Goal: Task Accomplishment & Management: Manage account settings

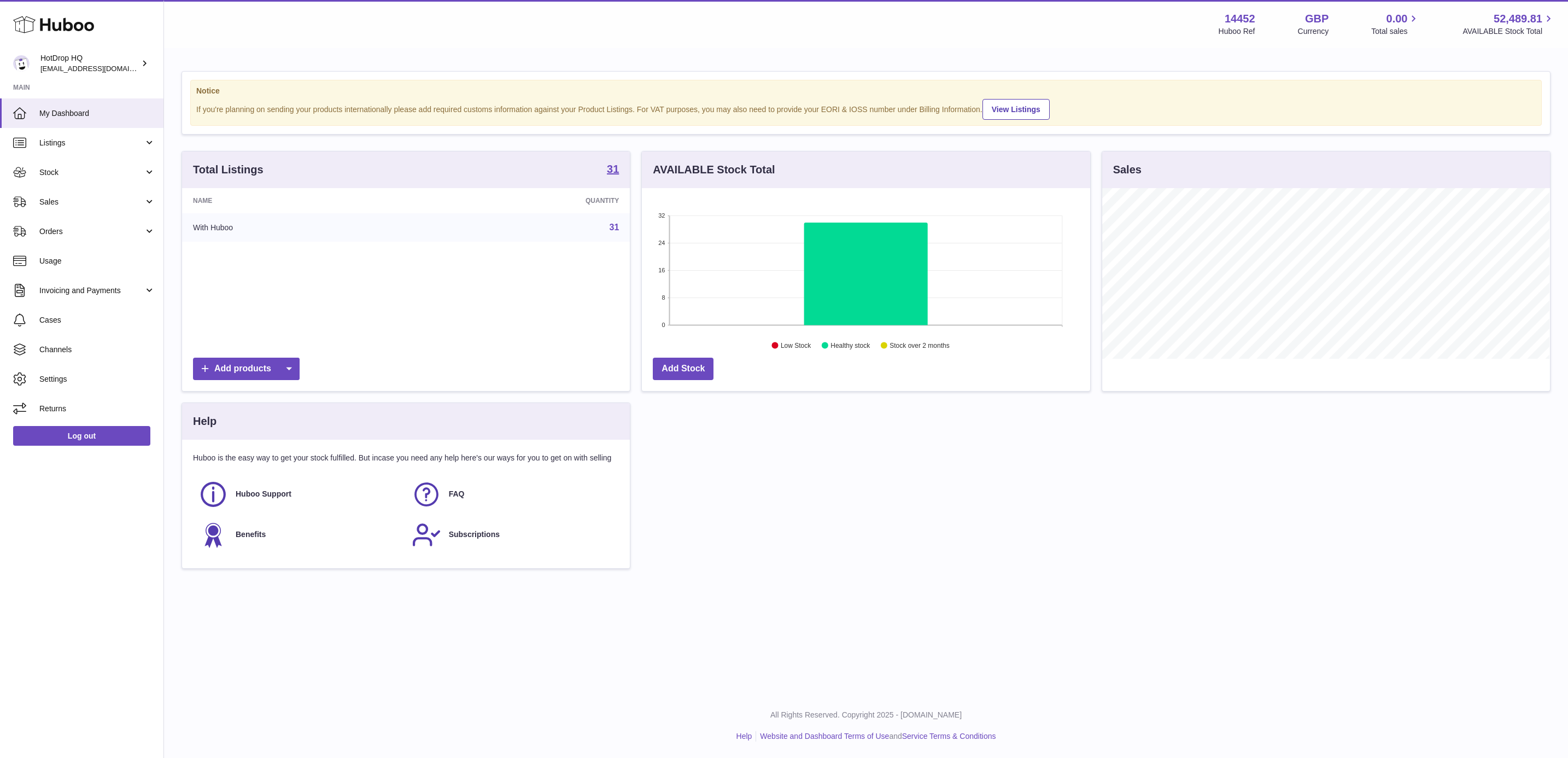
scroll to position [171, 447]
drag, startPoint x: 95, startPoint y: 193, endPoint x: 95, endPoint y: 204, distance: 11.0
click at [95, 193] on link "Sales" at bounding box center [81, 202] width 163 height 29
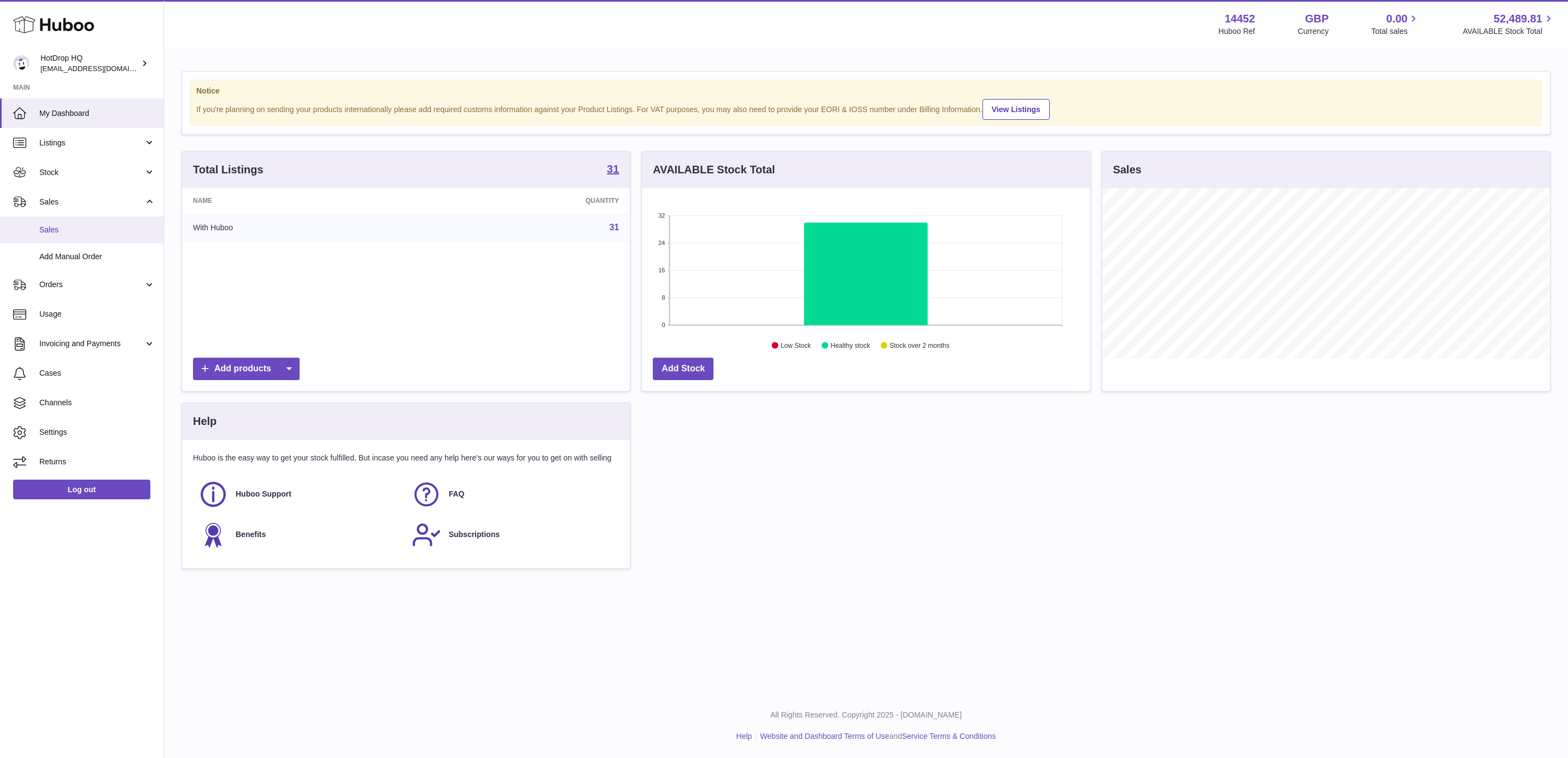
click at [91, 225] on span "Sales" at bounding box center [97, 229] width 116 height 10
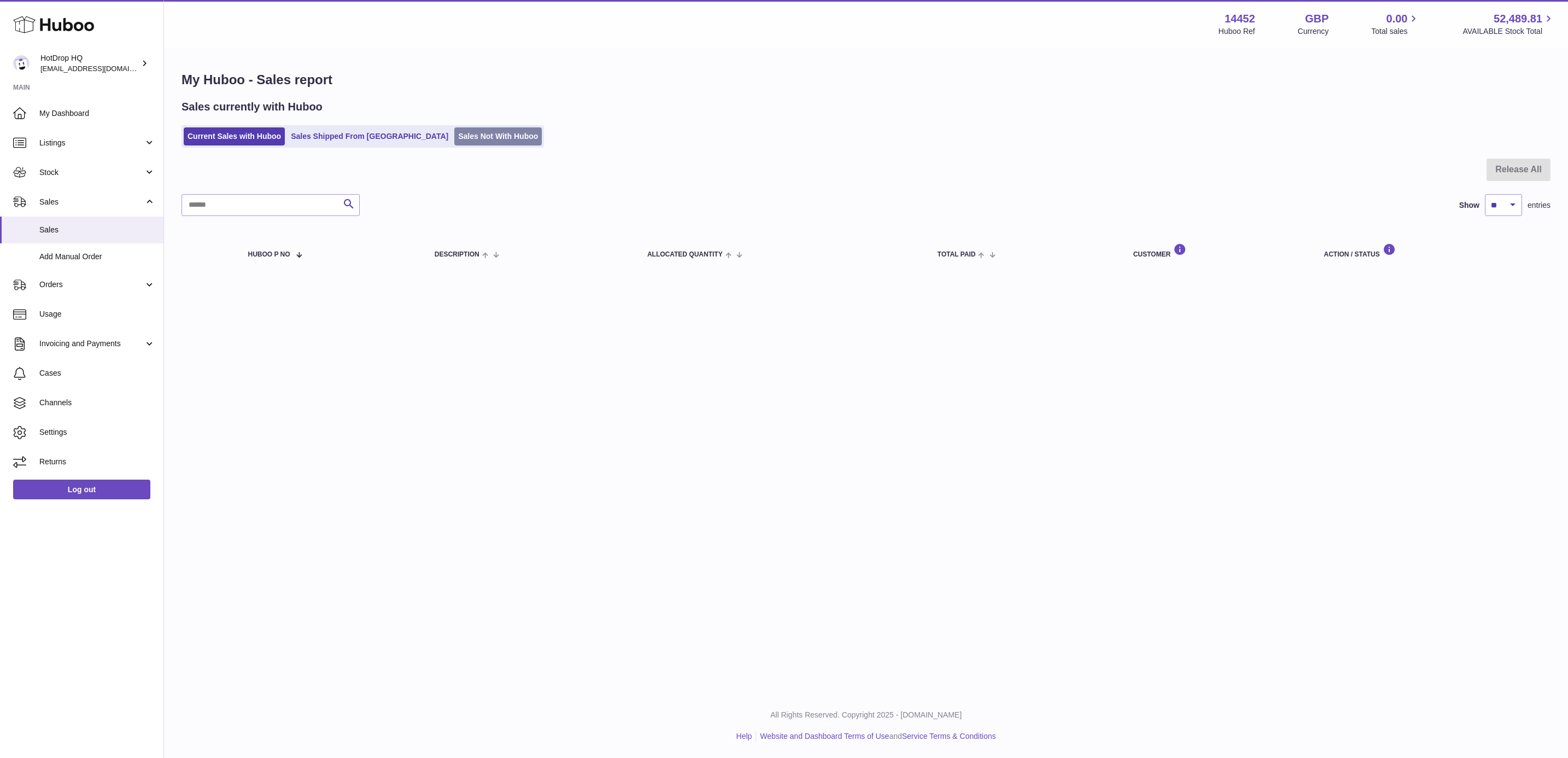
click at [455, 136] on link "Sales Not With Huboo" at bounding box center [498, 136] width 87 height 18
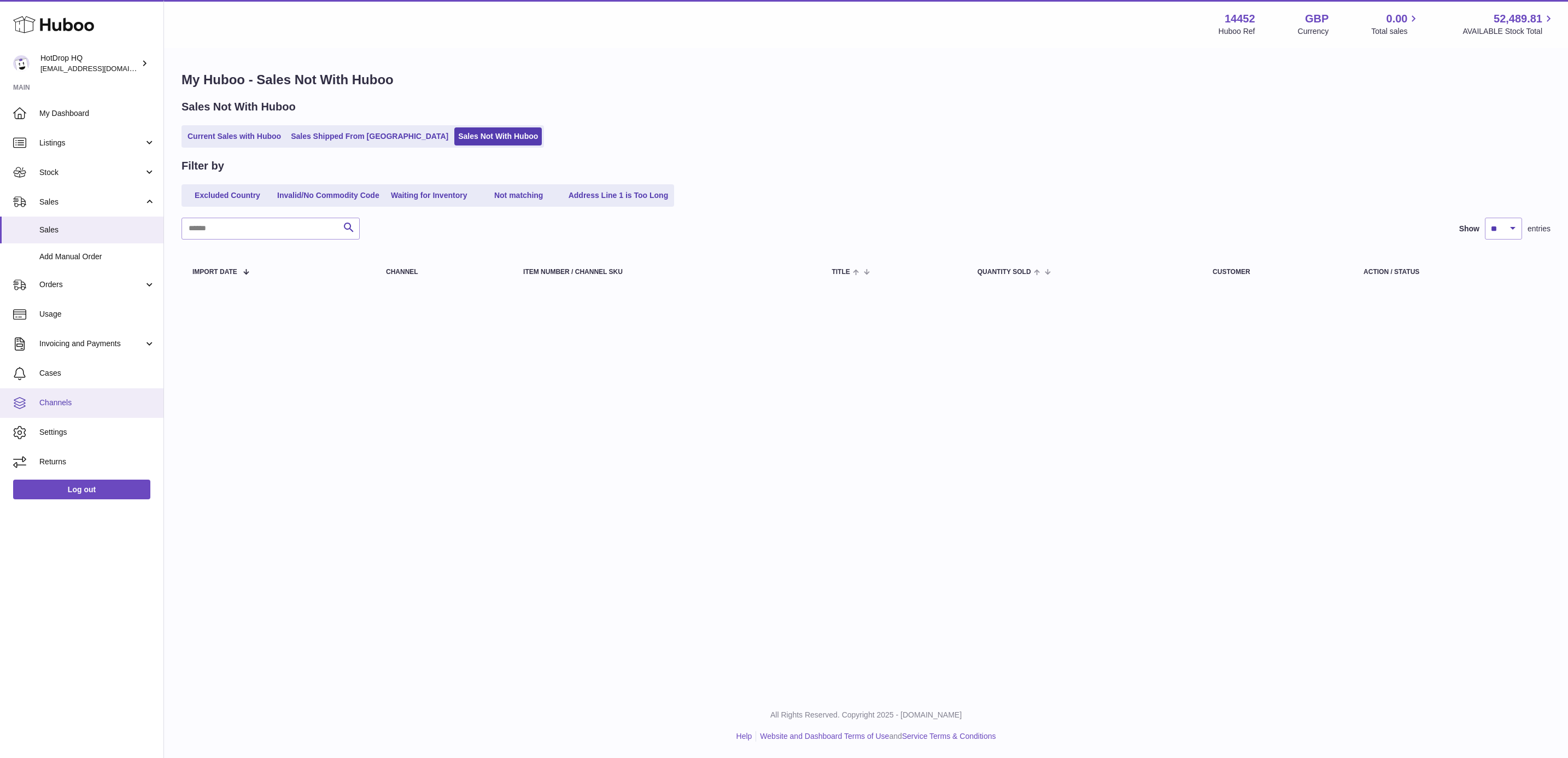
click at [78, 395] on link "Channels" at bounding box center [81, 403] width 163 height 29
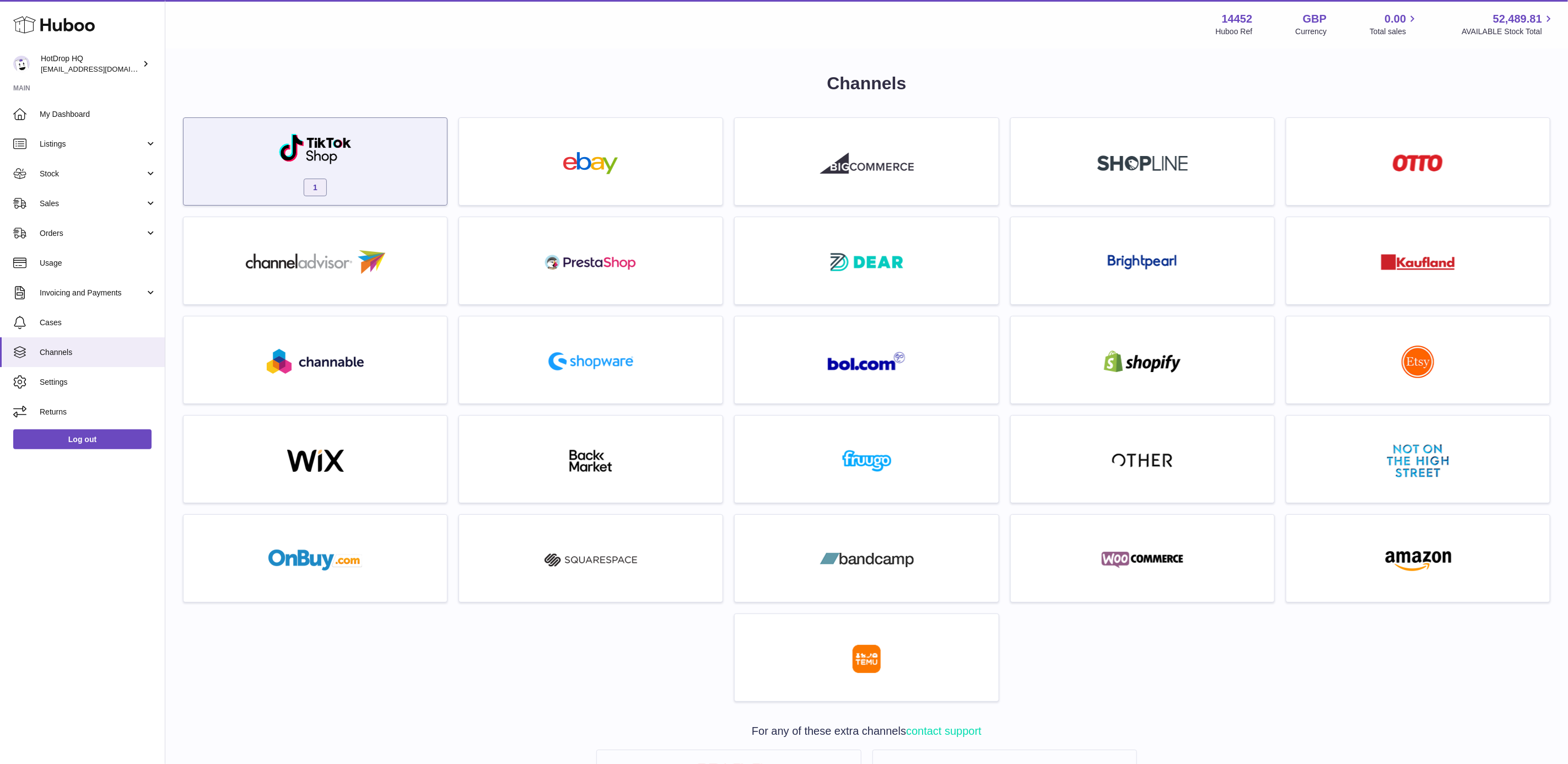
click at [379, 166] on div "1" at bounding box center [315, 164] width 252 height 70
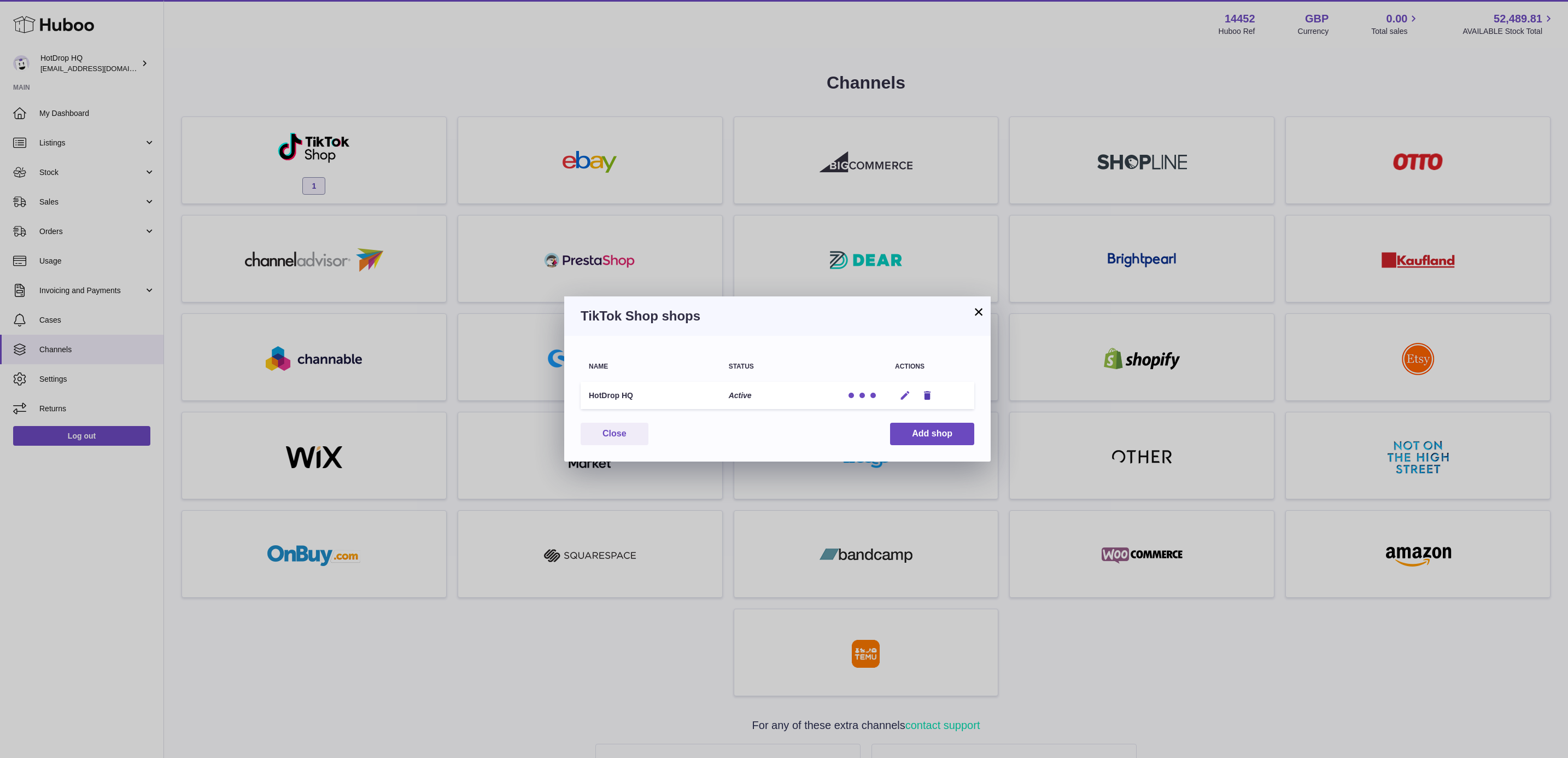
click at [904, 392] on icon "button" at bounding box center [905, 395] width 12 height 12
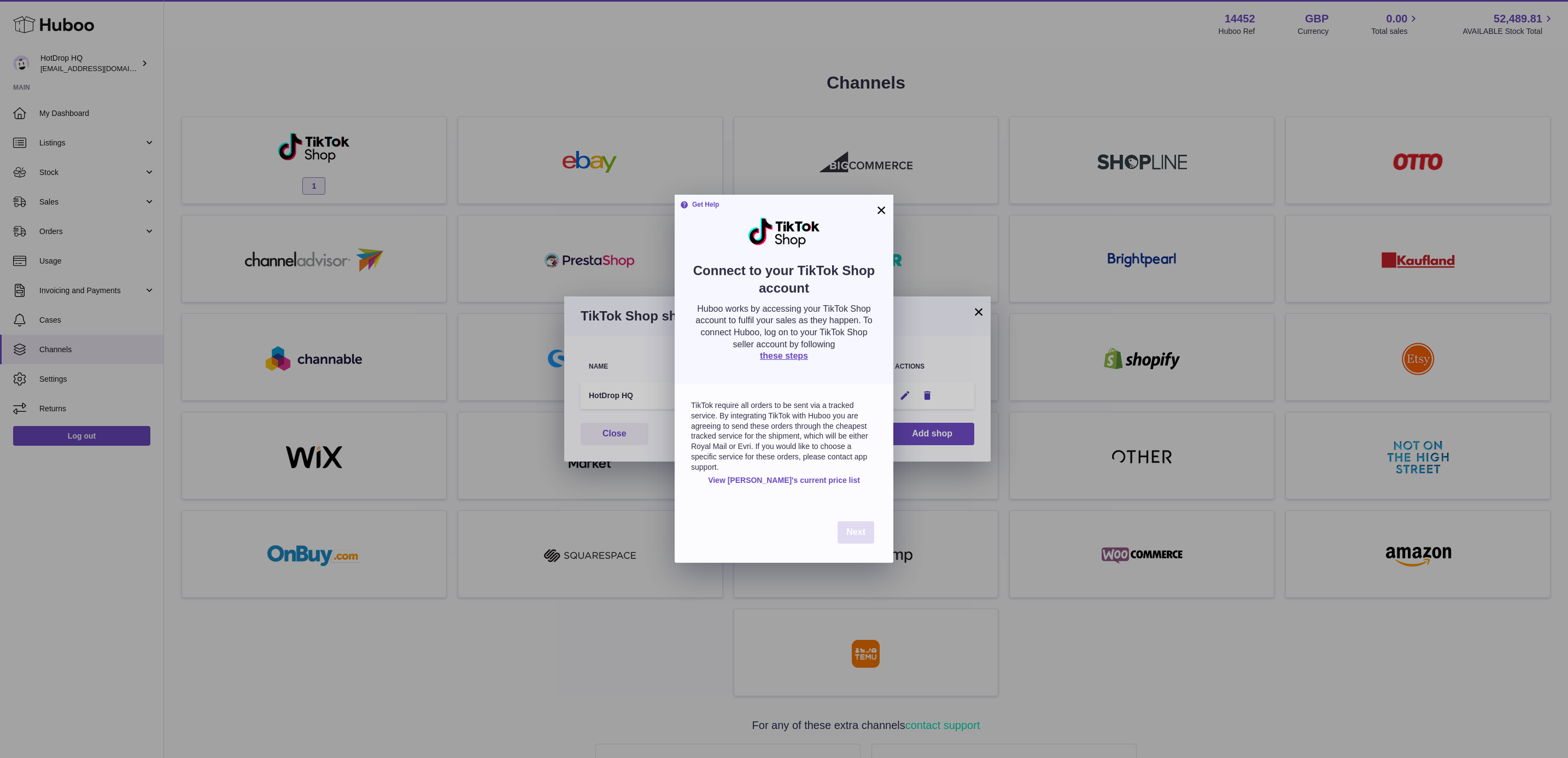
click at [852, 533] on span "Next" at bounding box center [855, 531] width 19 height 9
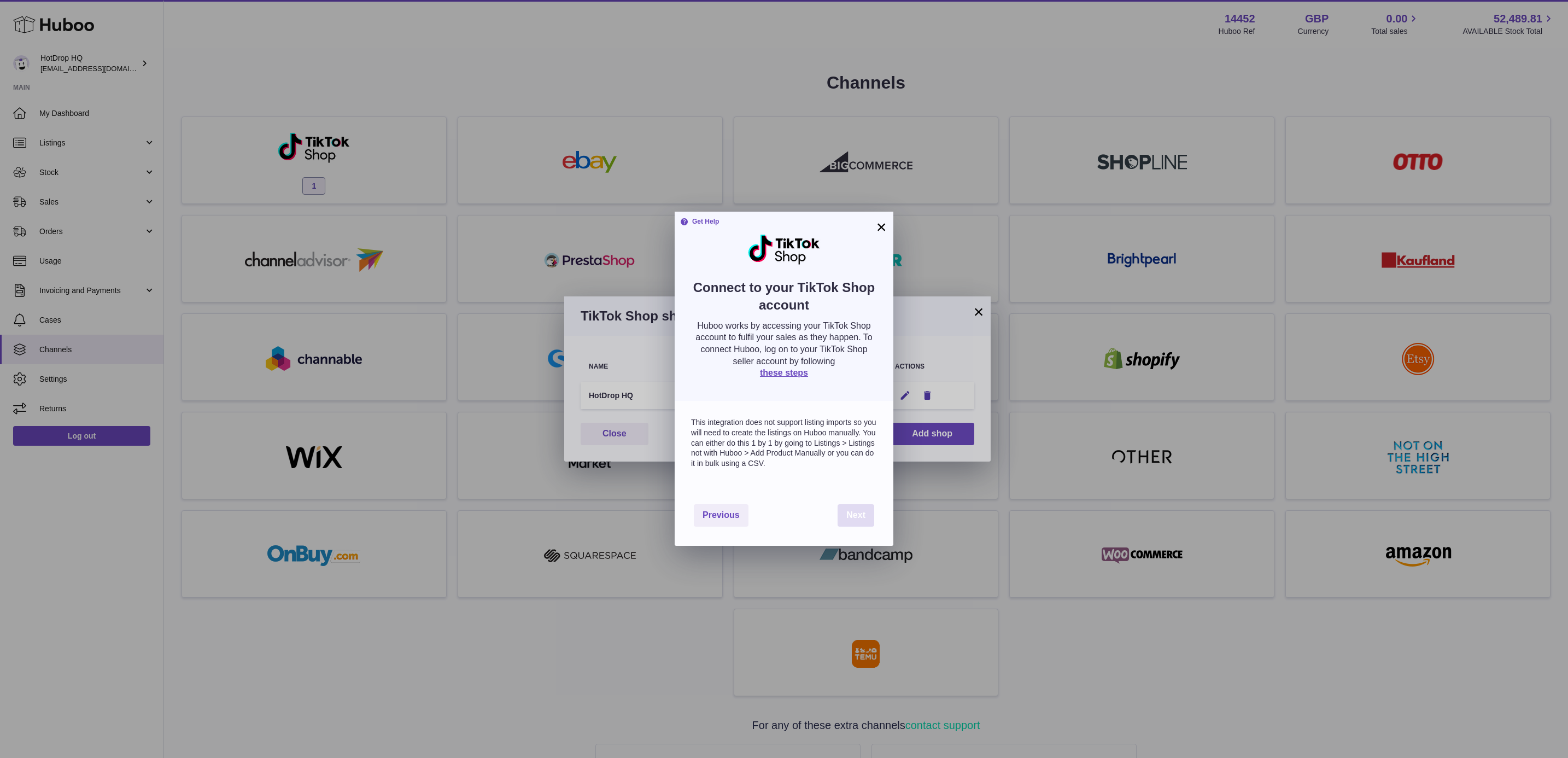
click at [856, 513] on span "Next" at bounding box center [855, 515] width 19 height 9
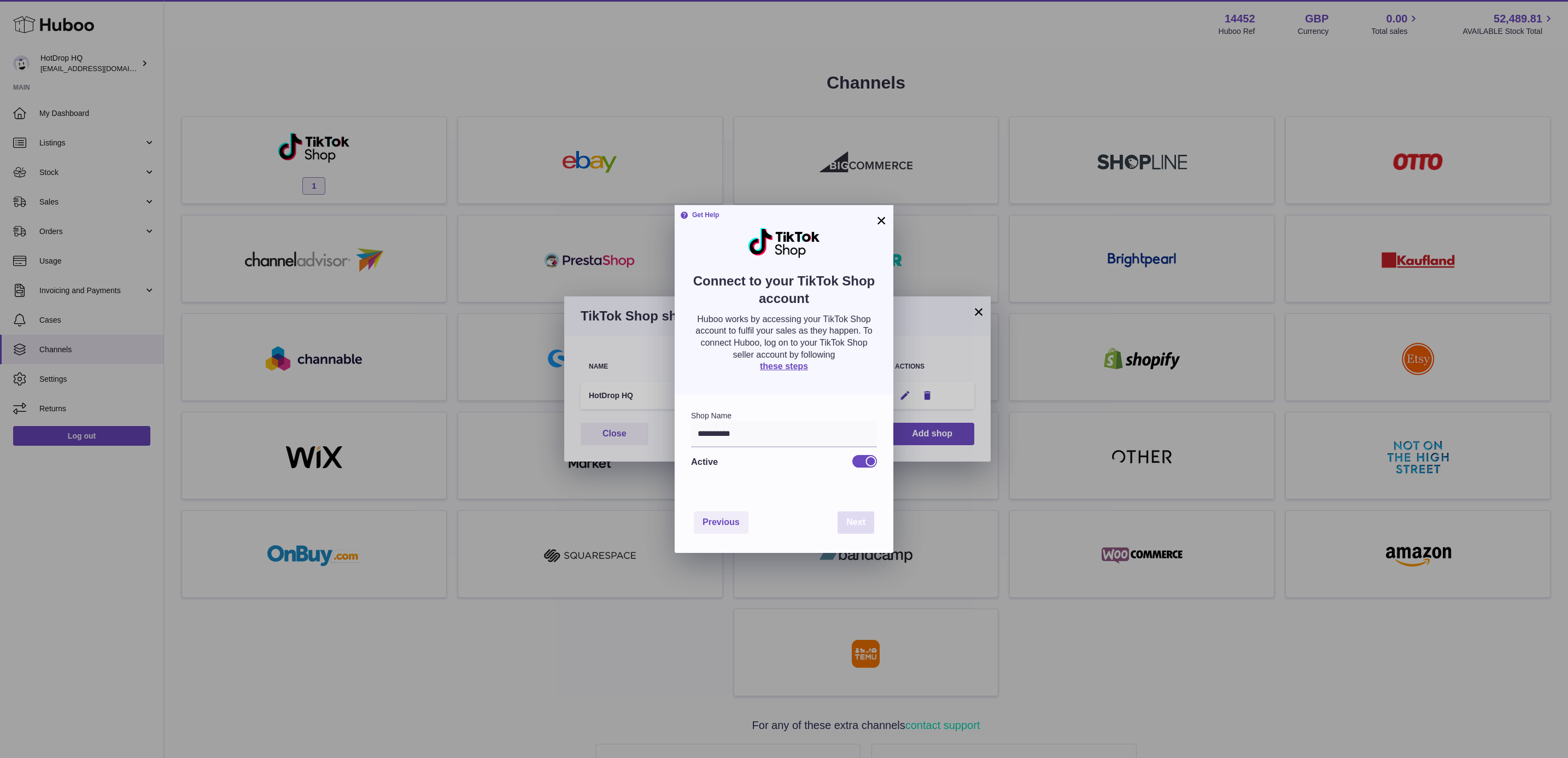
click at [856, 520] on span "Next" at bounding box center [855, 521] width 19 height 9
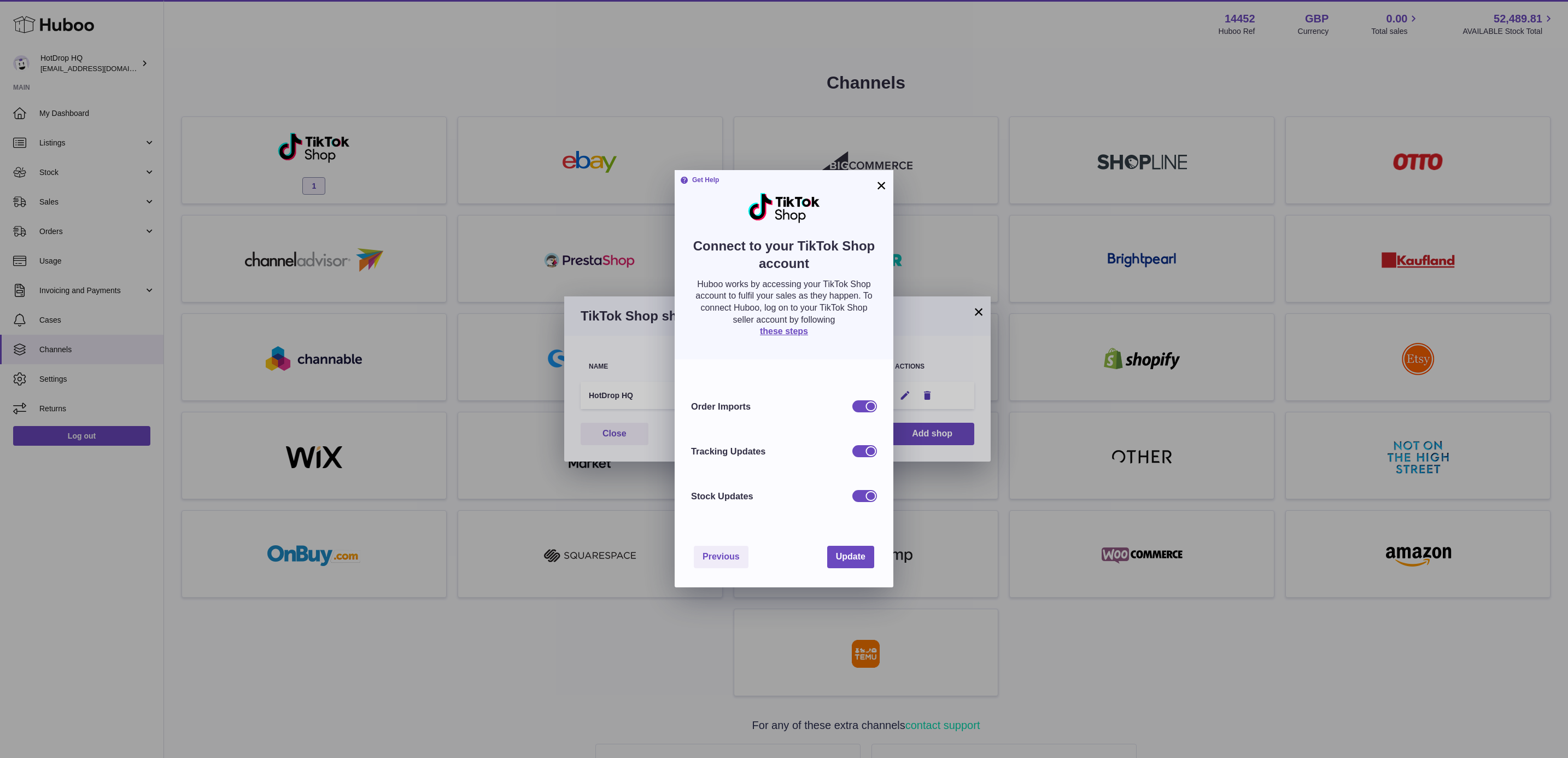
click at [860, 407] on div at bounding box center [864, 406] width 24 height 12
click at [860, 407] on div at bounding box center [858, 406] width 10 height 10
click at [849, 559] on span "Update" at bounding box center [850, 556] width 29 height 9
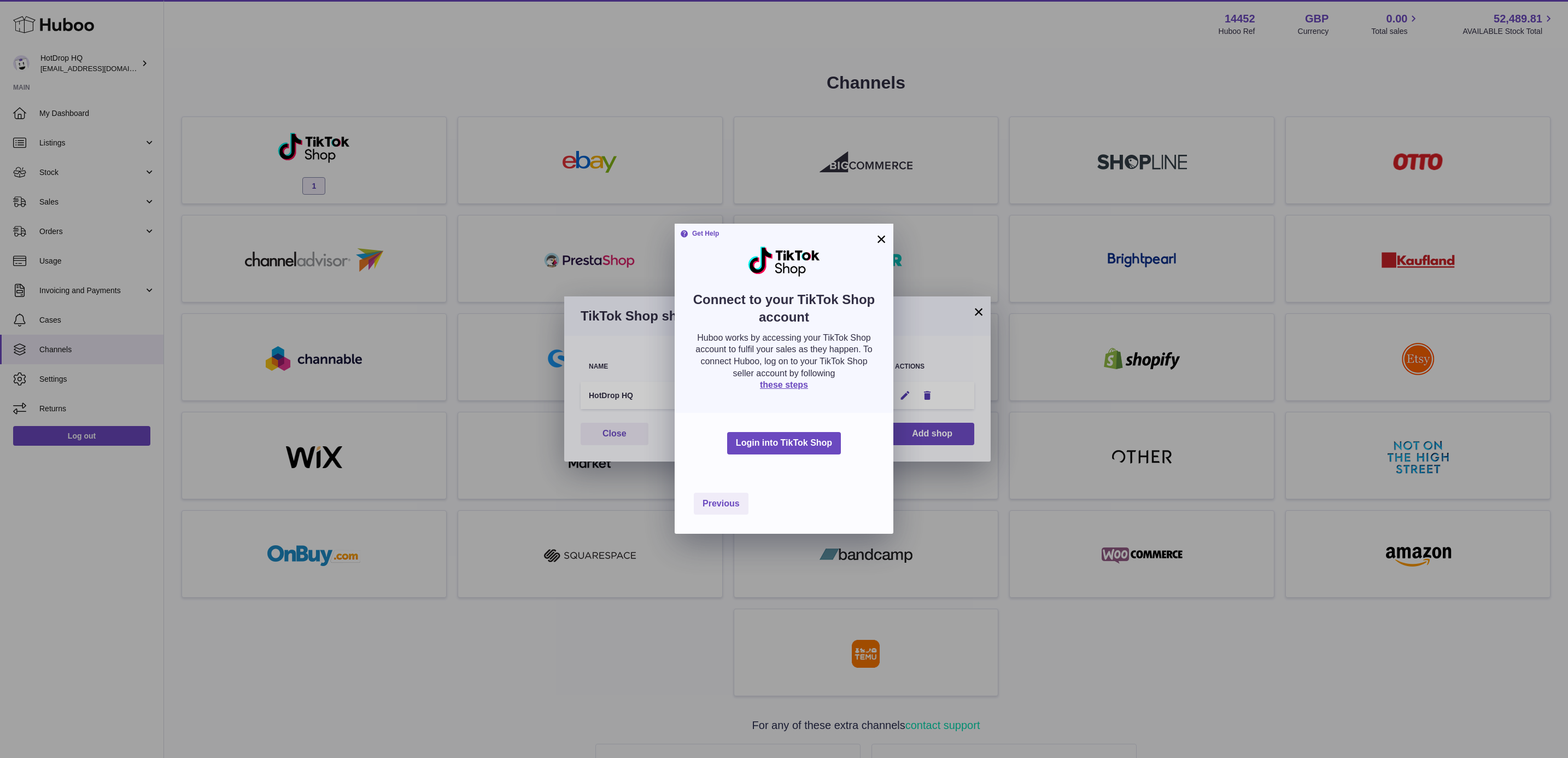
click at [877, 234] on button "×" at bounding box center [881, 239] width 13 height 13
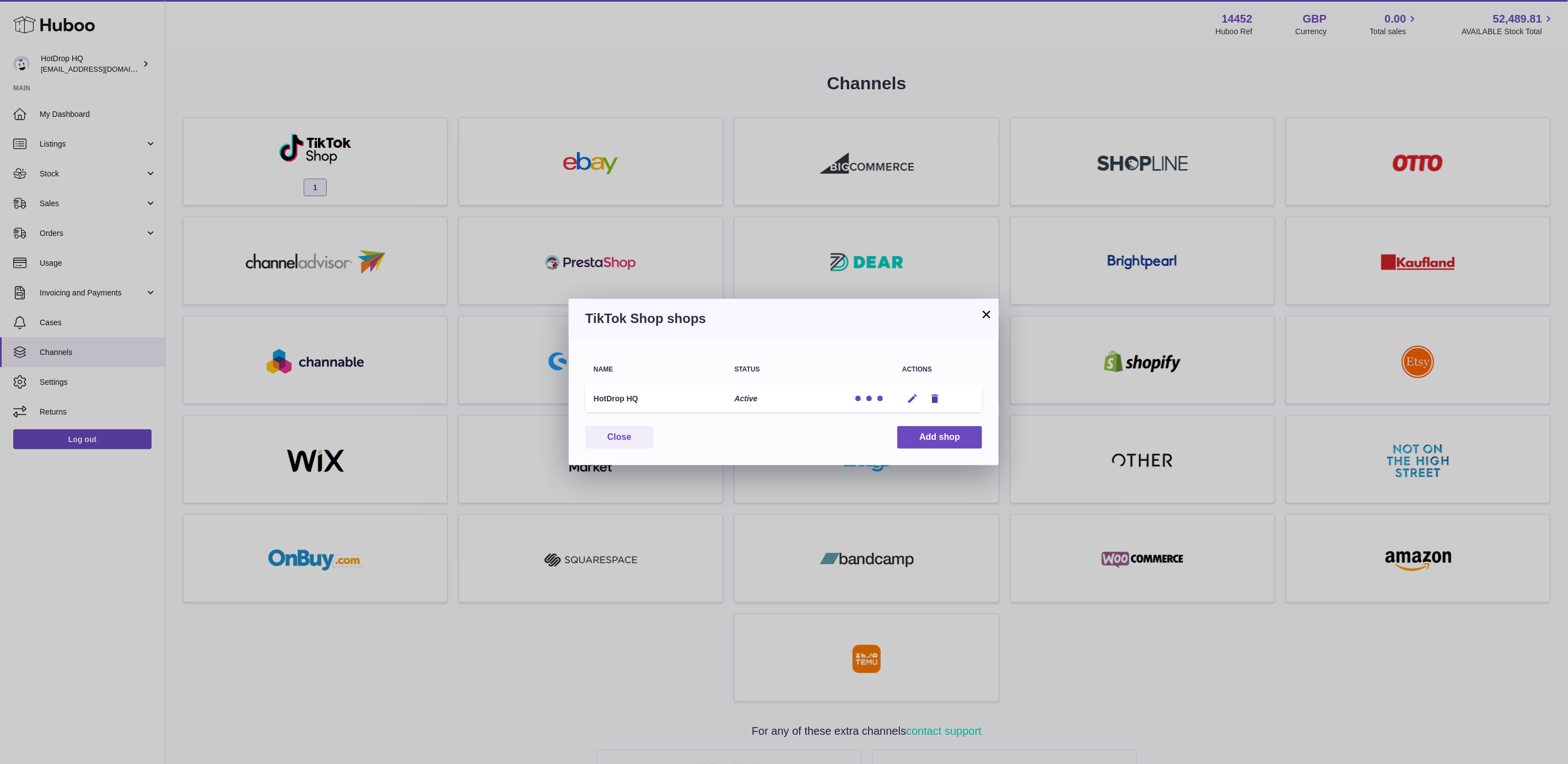
click at [907, 401] on icon "button" at bounding box center [912, 398] width 12 height 12
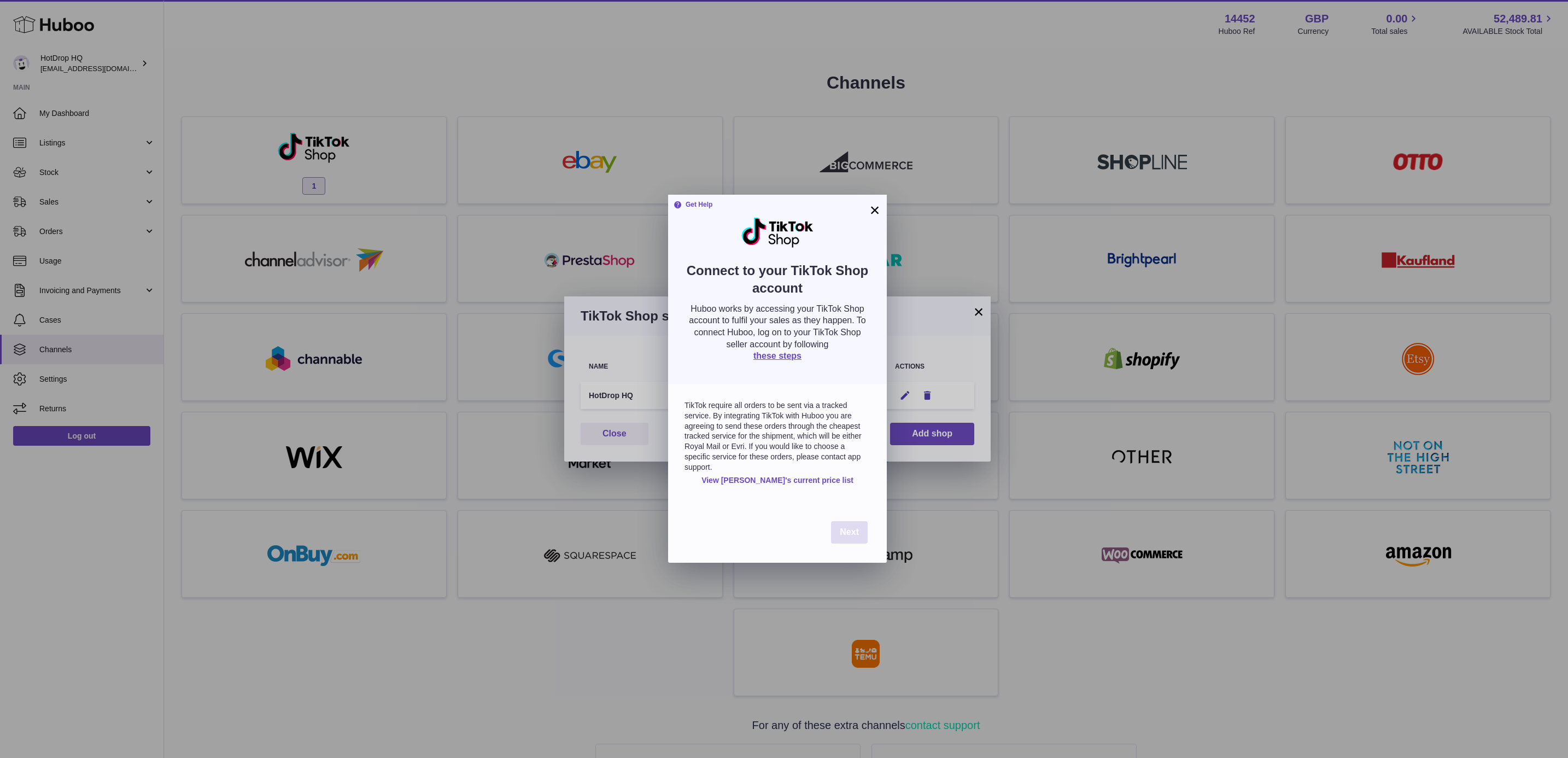
click at [855, 537] on button "Next" at bounding box center [849, 532] width 37 height 23
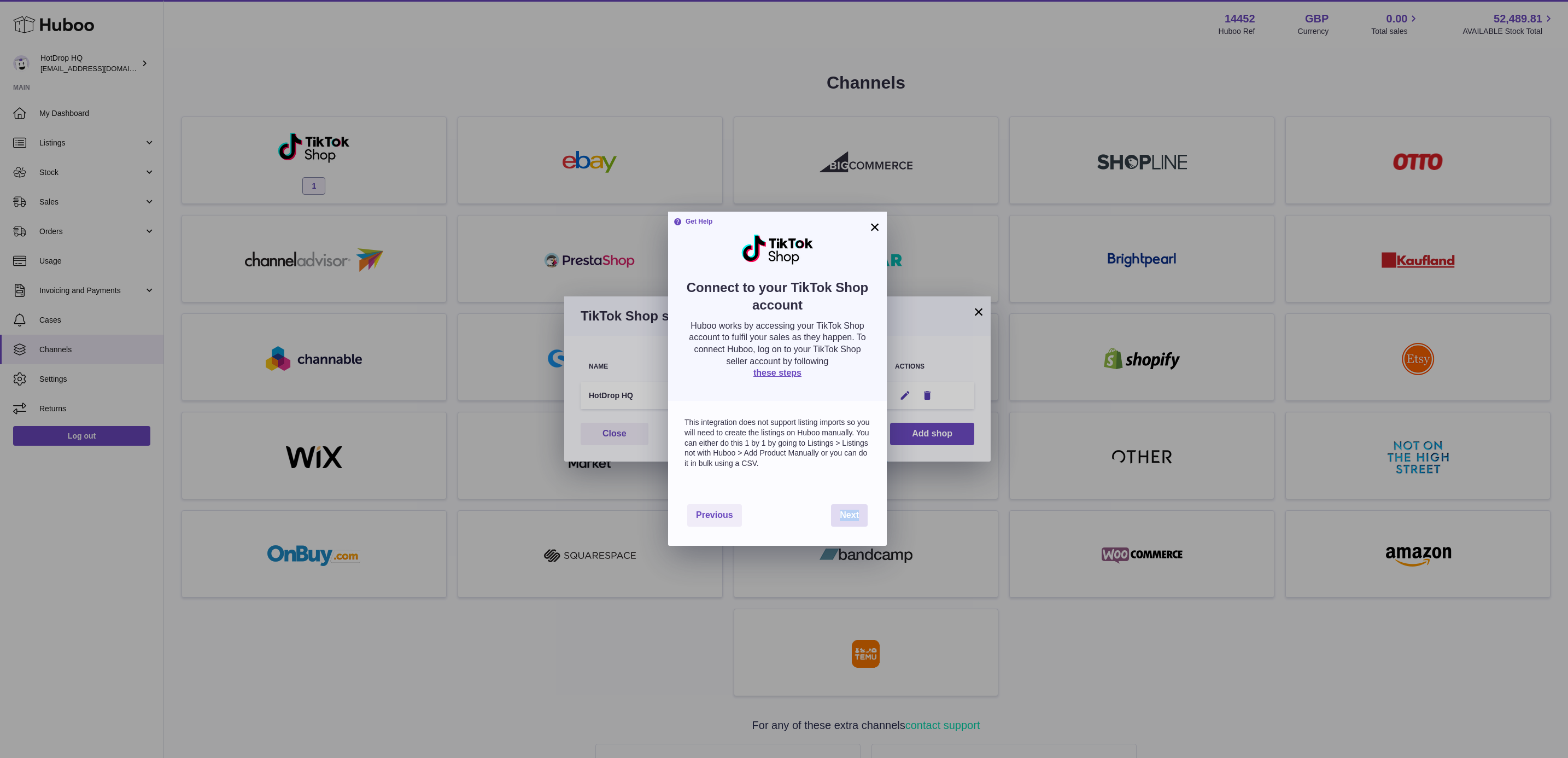
click at [855, 537] on div "Previous Next" at bounding box center [777, 515] width 218 height 61
drag, startPoint x: 855, startPoint y: 537, endPoint x: 849, endPoint y: 517, distance: 20.9
click at [849, 517] on span "Next" at bounding box center [849, 515] width 19 height 9
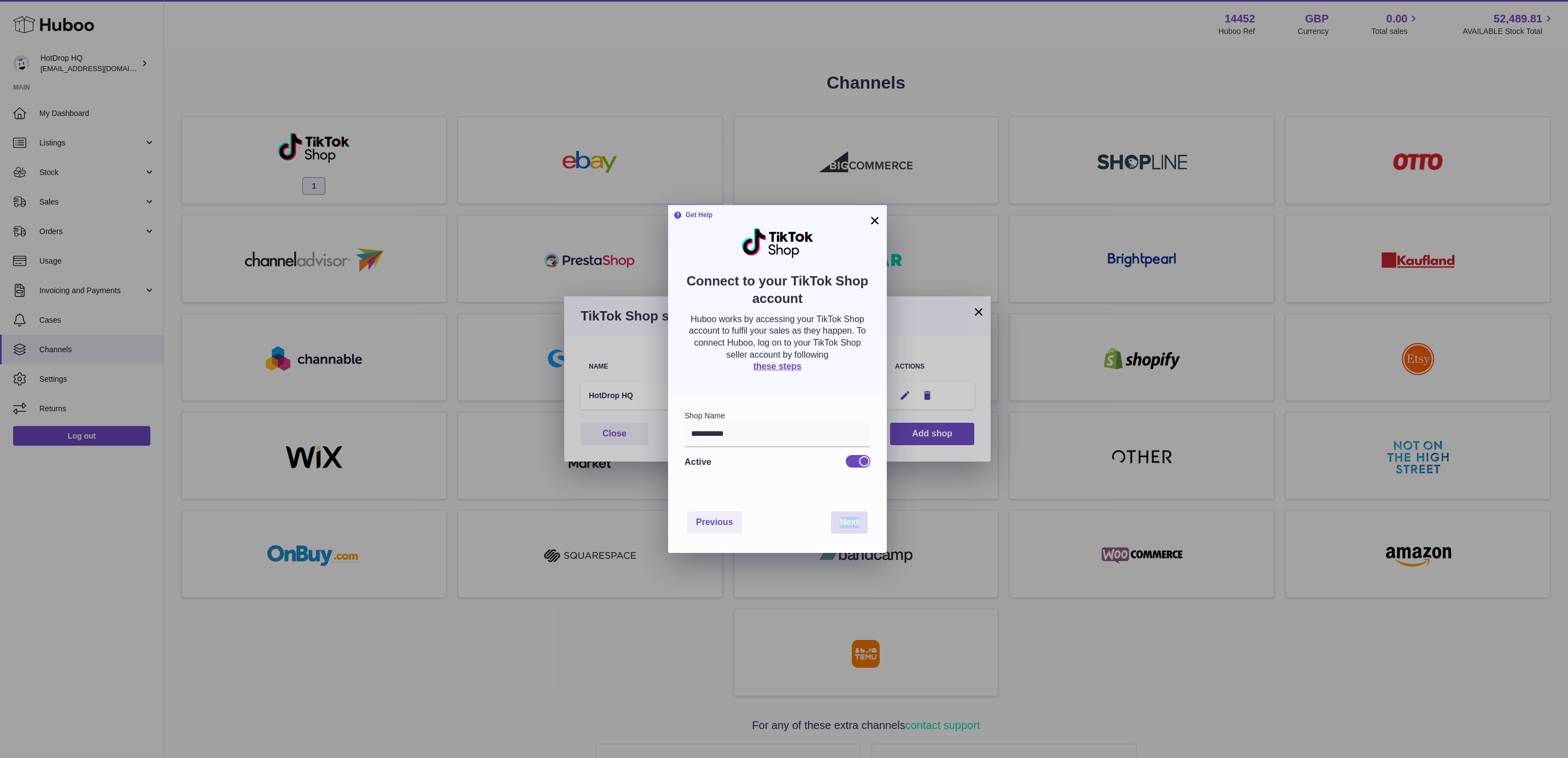
click at [849, 517] on span "Next" at bounding box center [849, 521] width 19 height 9
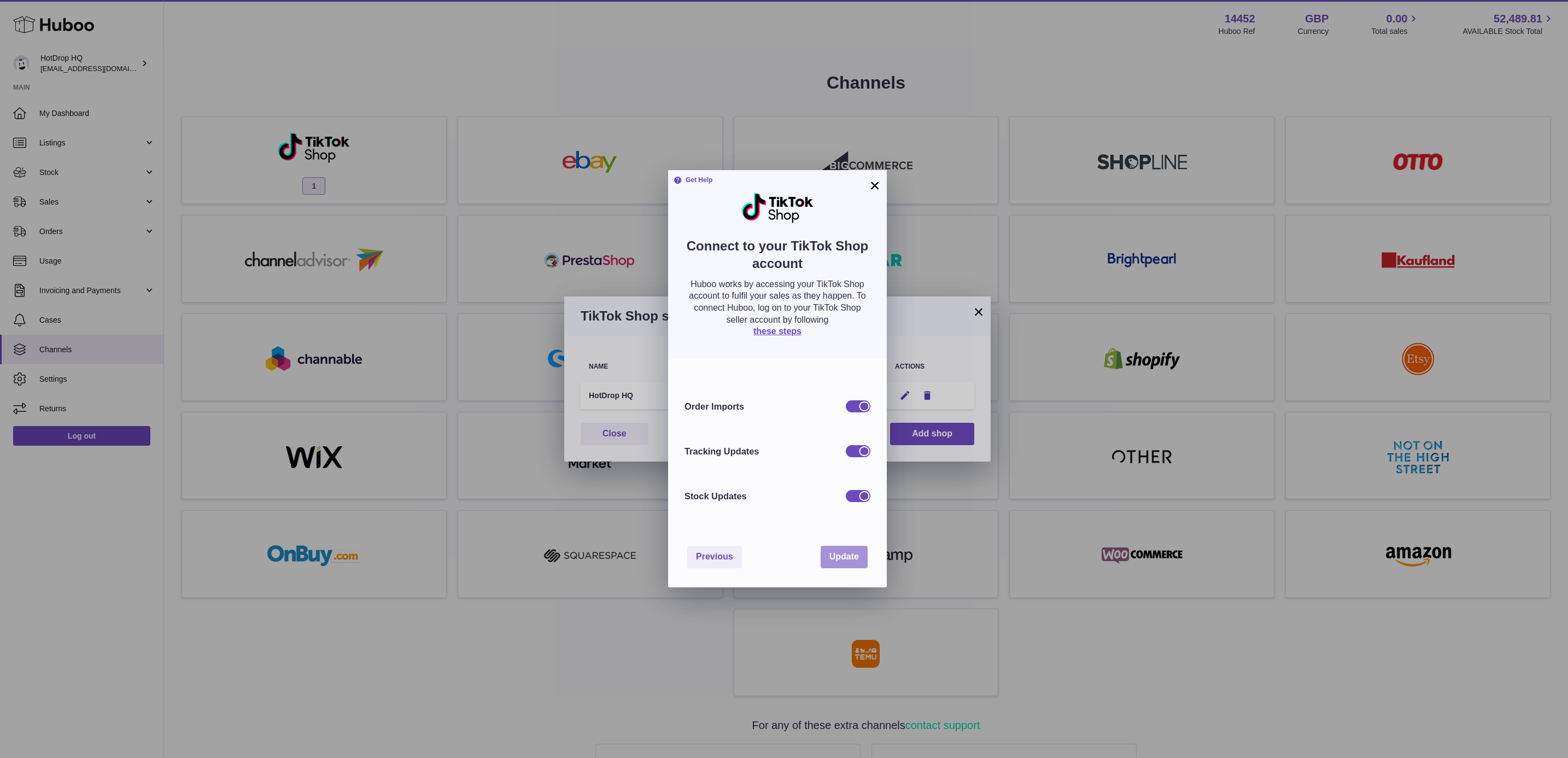
click at [847, 559] on span "Update" at bounding box center [844, 556] width 29 height 9
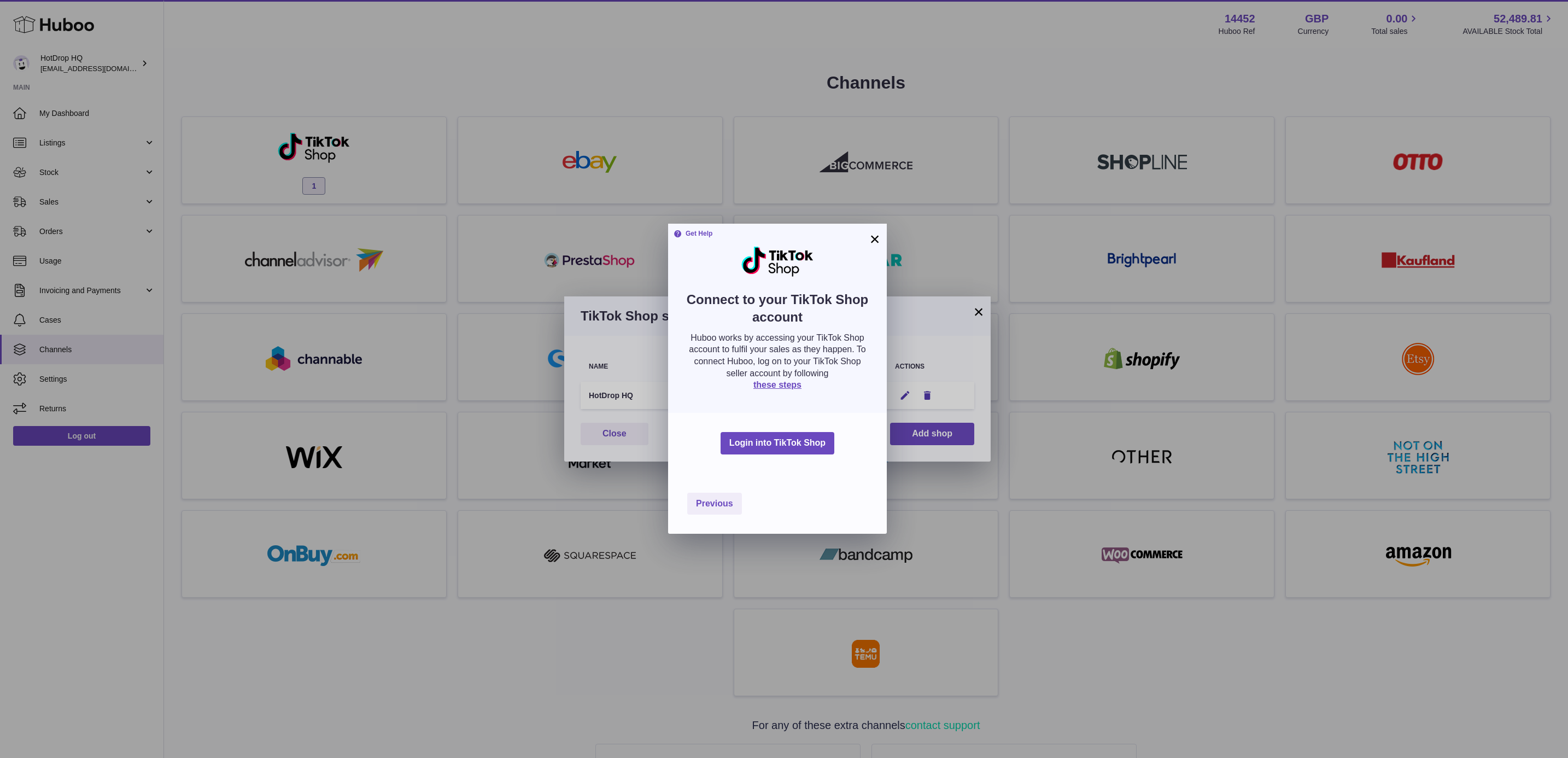
drag, startPoint x: 876, startPoint y: 236, endPoint x: 661, endPoint y: 236, distance: 215.0
click at [876, 236] on button "×" at bounding box center [874, 239] width 13 height 13
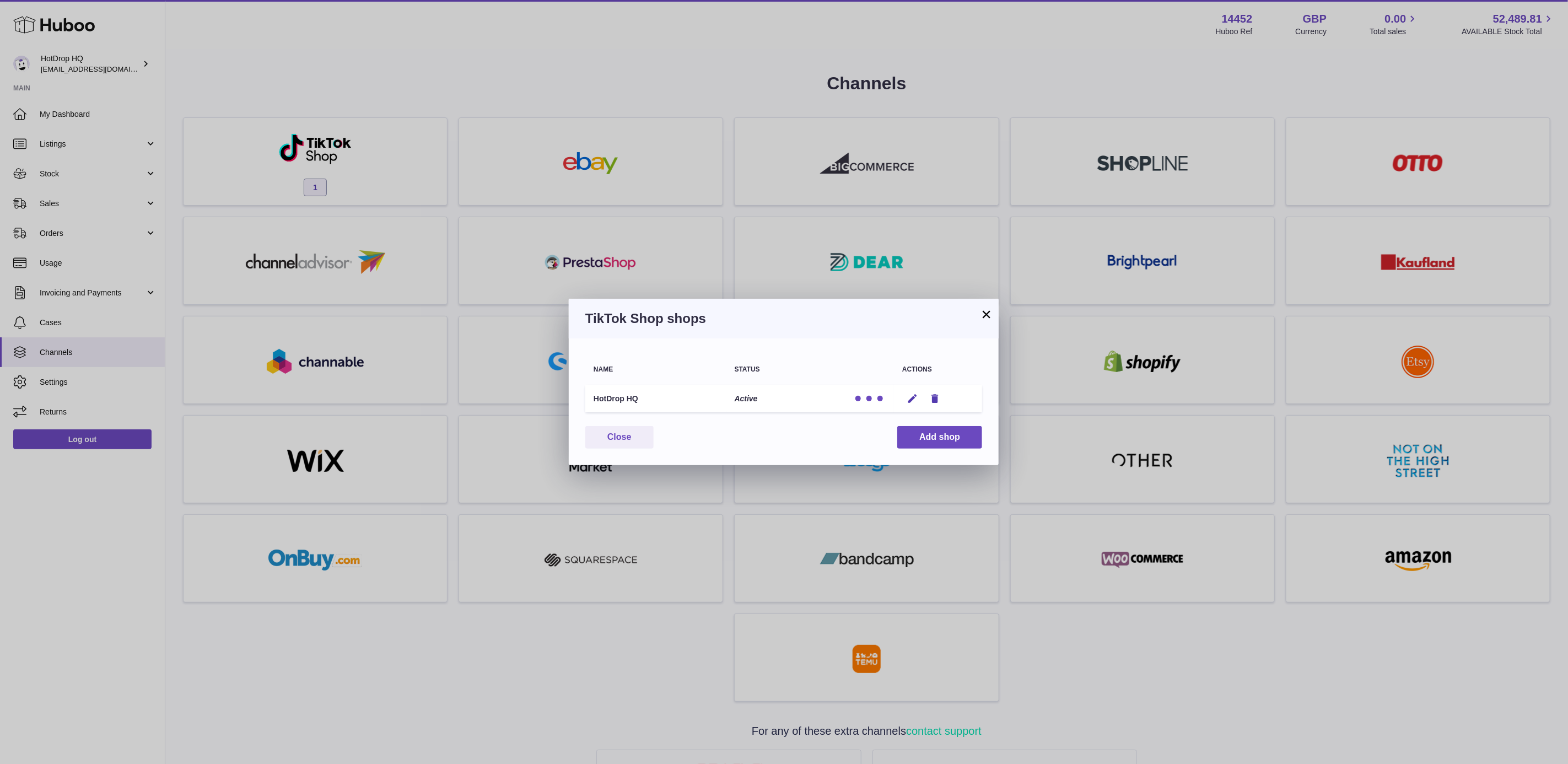
click at [991, 308] on button "×" at bounding box center [986, 314] width 13 height 13
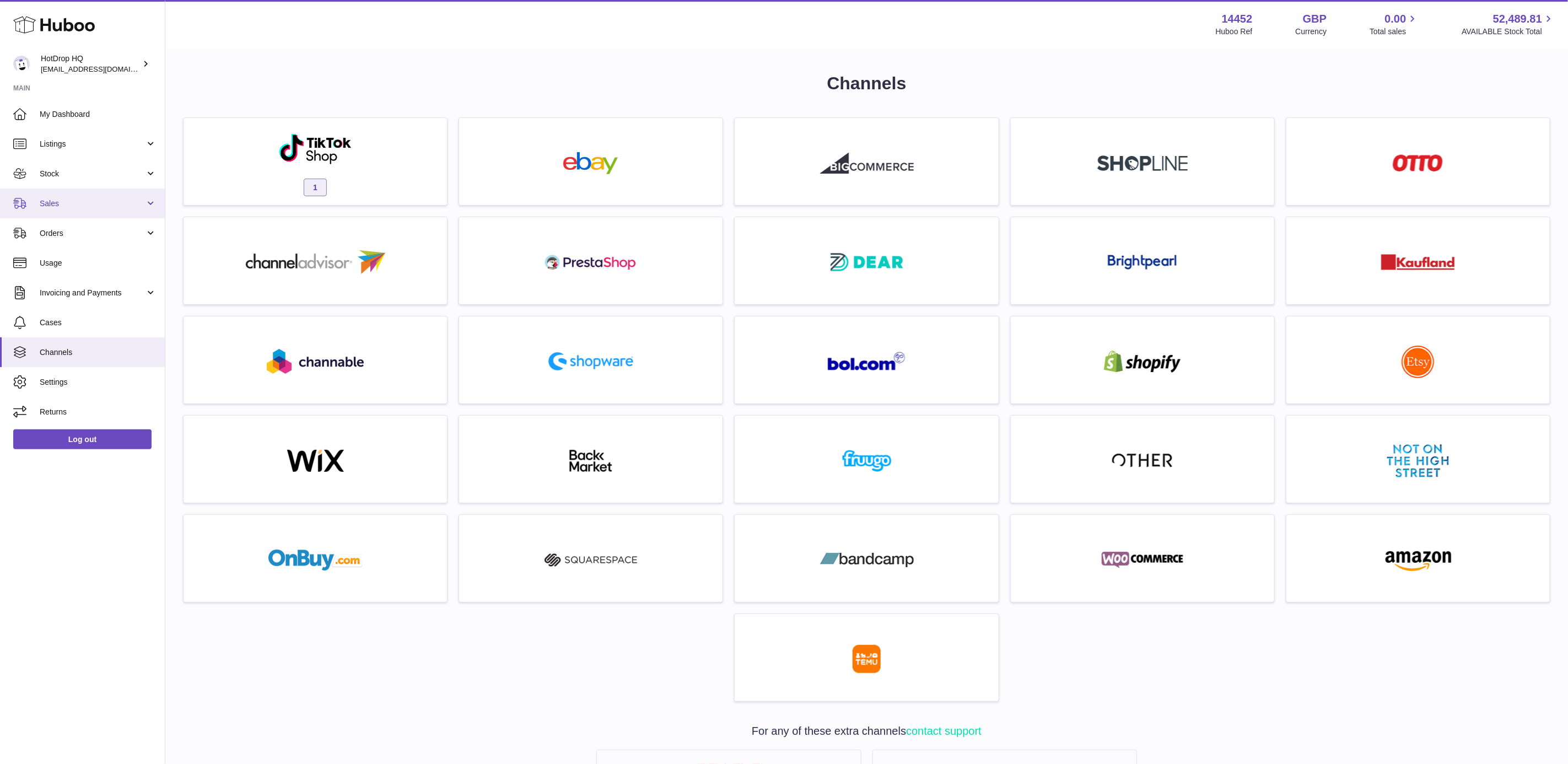
drag, startPoint x: 86, startPoint y: 200, endPoint x: 88, endPoint y: 208, distance: 8.2
click at [88, 200] on span "Sales" at bounding box center [92, 203] width 105 height 10
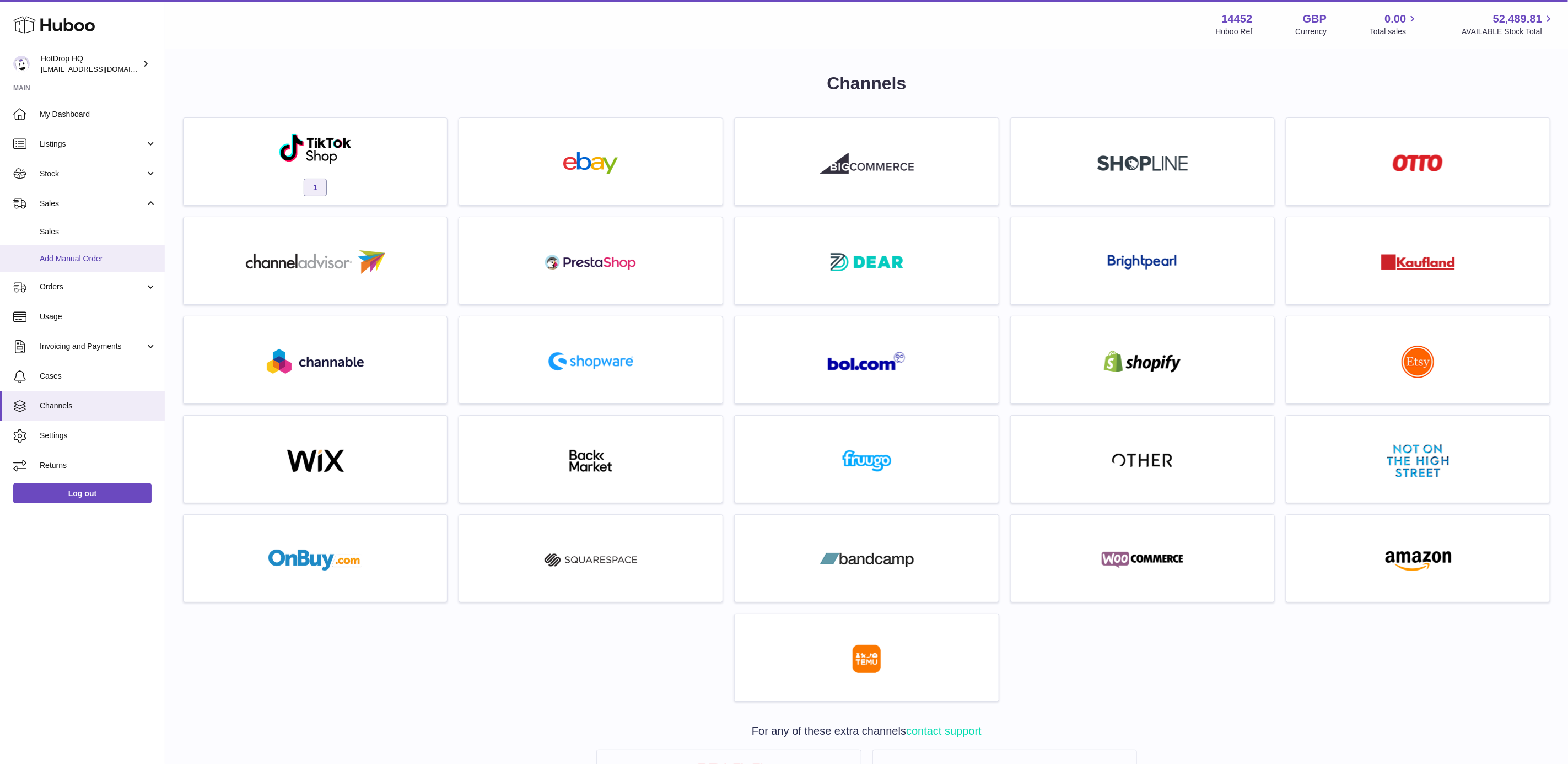
click at [81, 245] on link "Add Manual Order" at bounding box center [82, 259] width 165 height 27
click at [85, 231] on span "Sales" at bounding box center [97, 231] width 117 height 10
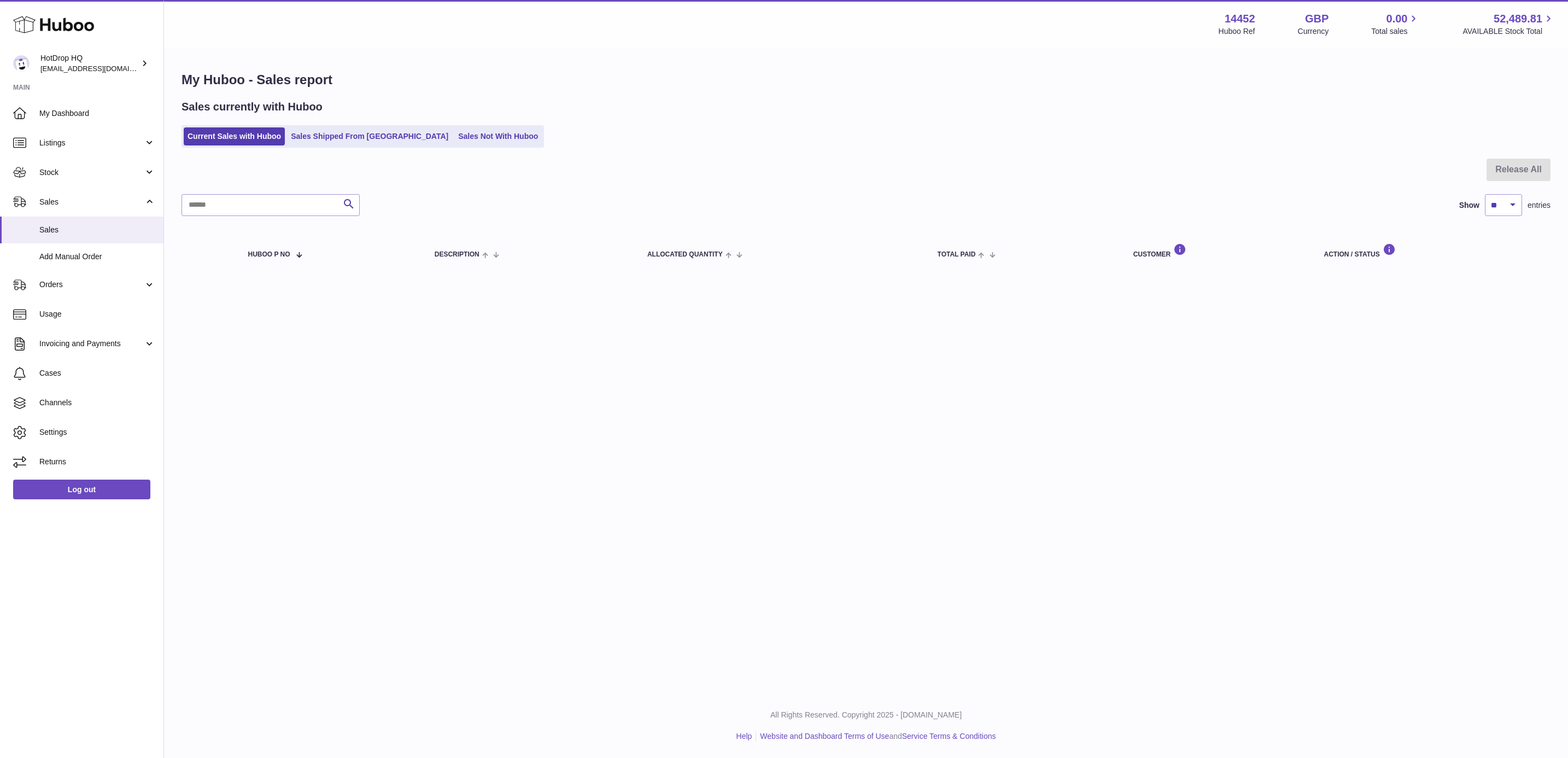
click at [433, 125] on ul "Current Sales with Huboo Sales Shipped From Huboo Sales Not With Huboo" at bounding box center [363, 136] width 362 height 23
click at [455, 135] on link "Sales Not With Huboo" at bounding box center [498, 136] width 87 height 18
